Goal: Task Accomplishment & Management: Complete application form

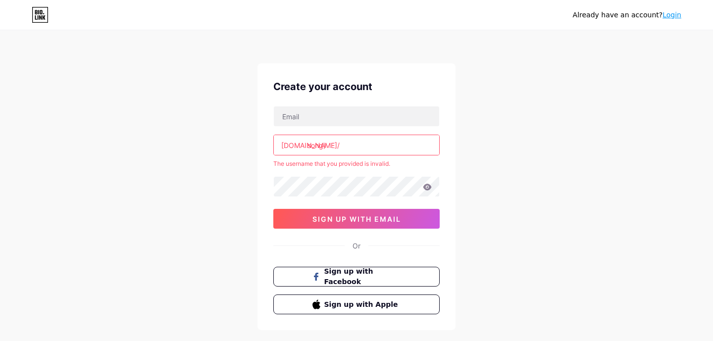
click at [368, 145] on input "song)" at bounding box center [356, 145] width 165 height 20
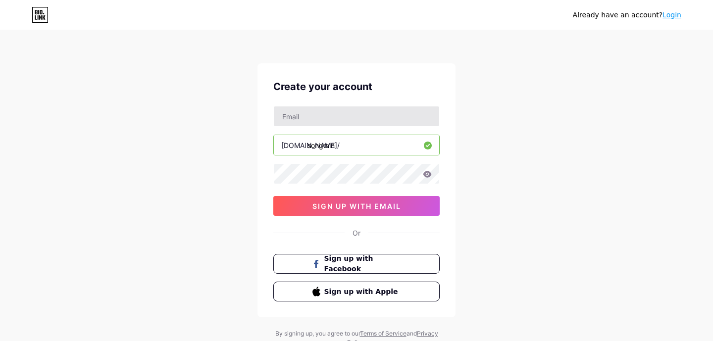
type input "songmin"
click at [415, 121] on input "text" at bounding box center [356, 116] width 165 height 20
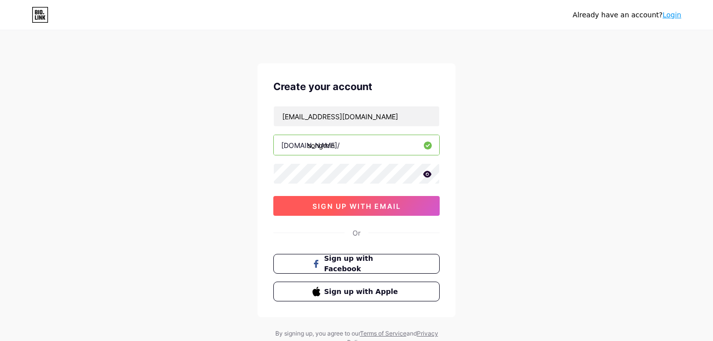
click at [417, 211] on button "sign up with email" at bounding box center [356, 206] width 166 height 20
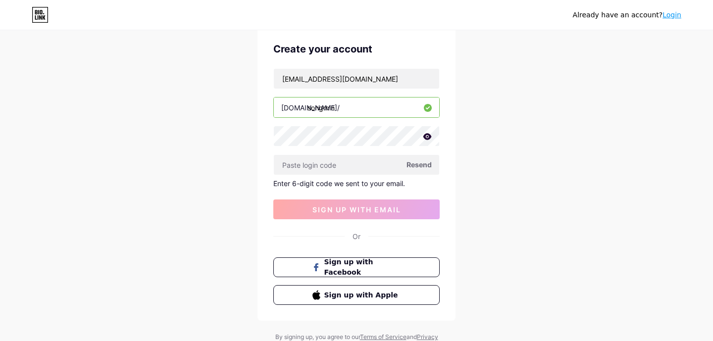
click at [425, 164] on span "Resend" at bounding box center [419, 164] width 25 height 10
click at [423, 167] on span "Resend" at bounding box center [419, 164] width 25 height 10
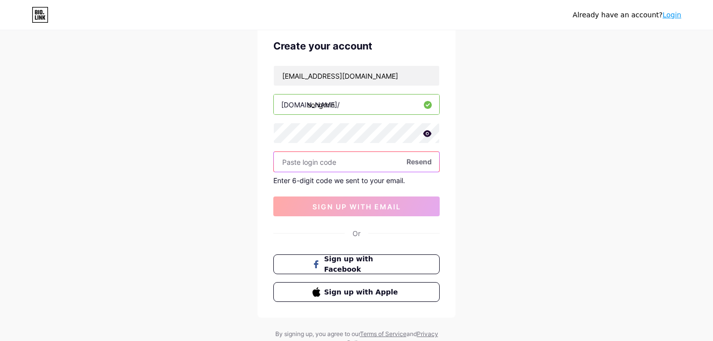
scroll to position [55, 0]
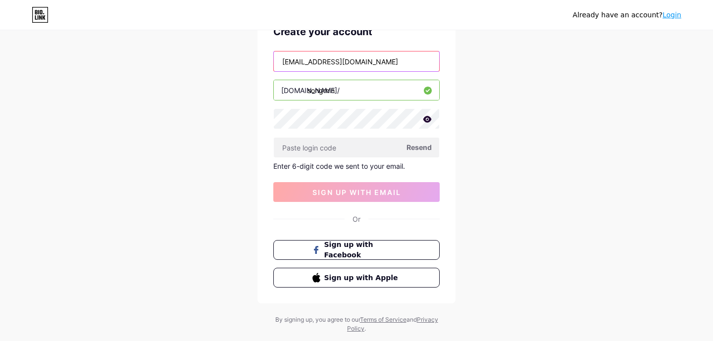
click at [370, 59] on input "[EMAIL_ADDRESS][DOMAIN_NAME]" at bounding box center [356, 62] width 165 height 20
type input "[EMAIL_ADDRESS][DOMAIN_NAME]"
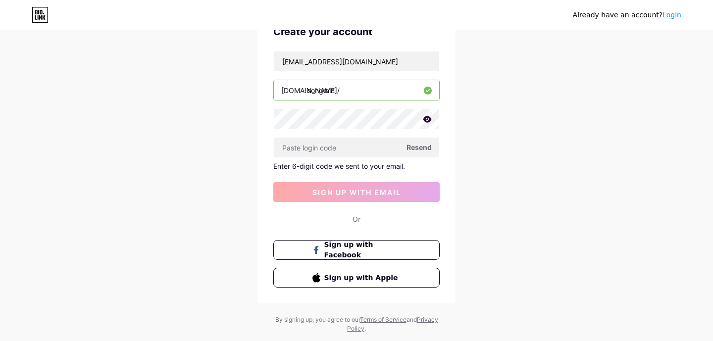
click at [423, 146] on span "Resend" at bounding box center [419, 147] width 25 height 10
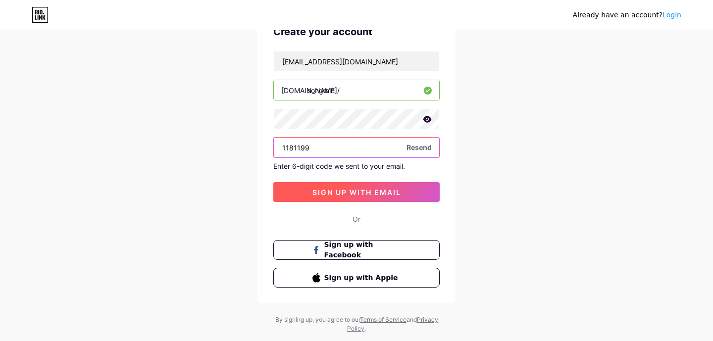
type input "1181199"
click at [388, 191] on span "sign up with email" at bounding box center [356, 192] width 89 height 8
